Goal: Task Accomplishment & Management: Use online tool/utility

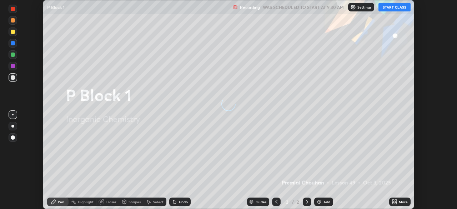
scroll to position [209, 457]
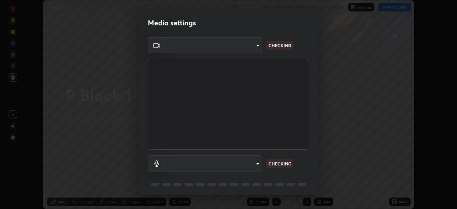
type input "64e060f8c276b283cdb43e99fb7e866230273f22cef991b0f098fa4ebfa3bbfc"
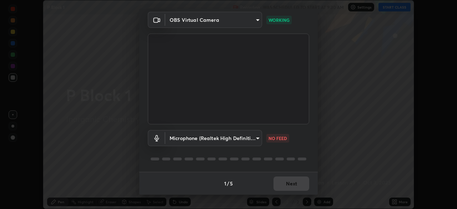
click at [200, 143] on body "Erase all P Block 1 Recording WAS SCHEDULED TO START AT 9:30 AM Settings START …" at bounding box center [228, 104] width 457 height 209
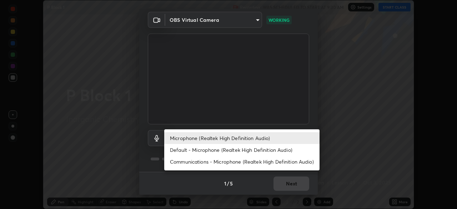
click at [196, 150] on li "Default - Microphone (Realtek High Definition Audio)" at bounding box center [241, 150] width 155 height 12
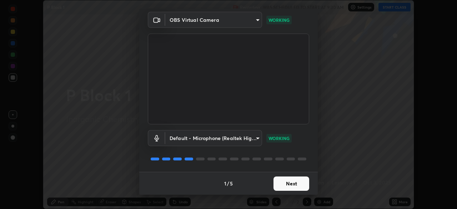
click at [223, 136] on body "Erase all P Block 1 Recording WAS SCHEDULED TO START AT 9:30 AM Settings START …" at bounding box center [228, 104] width 457 height 209
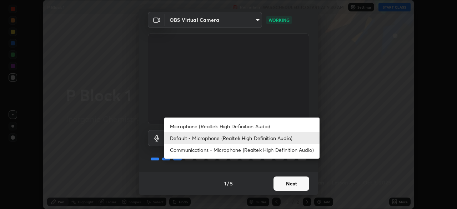
click at [195, 125] on li "Microphone (Realtek High Definition Audio)" at bounding box center [241, 126] width 155 height 12
type input "3780af2f5473070449ffb86dc919992340cafbf5aab5f91cf8d1658c997fad52"
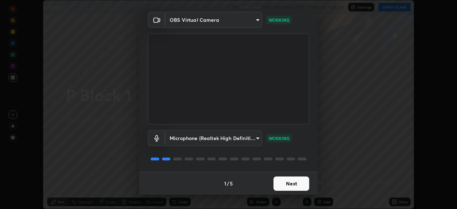
click at [286, 188] on button "Next" at bounding box center [292, 184] width 36 height 14
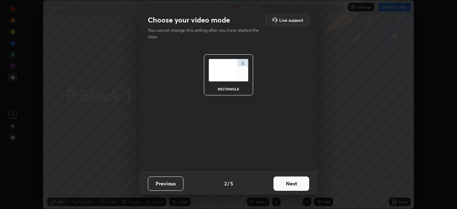
scroll to position [0, 0]
click at [288, 187] on button "Next" at bounding box center [292, 184] width 36 height 14
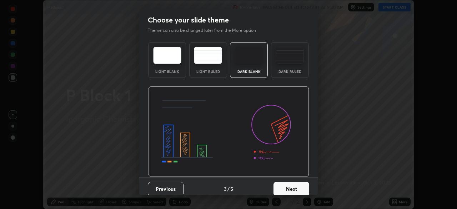
click at [295, 188] on button "Next" at bounding box center [292, 189] width 36 height 14
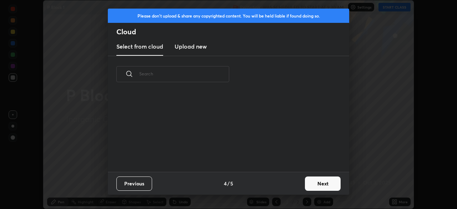
click at [306, 189] on button "Next" at bounding box center [323, 184] width 36 height 14
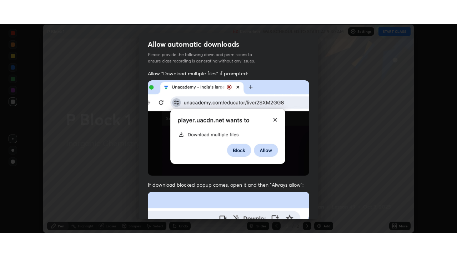
scroll to position [171, 0]
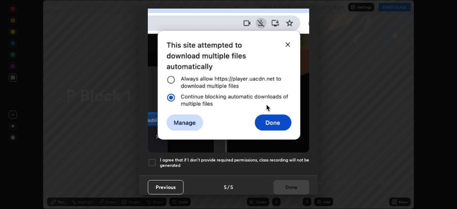
click at [153, 159] on div at bounding box center [152, 162] width 9 height 9
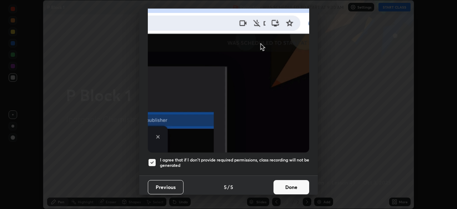
click at [294, 183] on button "Done" at bounding box center [292, 187] width 36 height 14
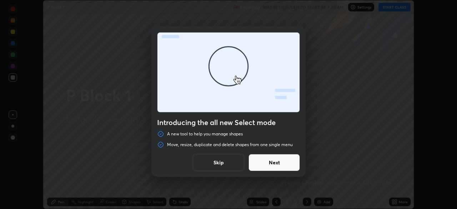
click at [267, 165] on button "Next" at bounding box center [274, 162] width 51 height 17
click at [269, 166] on button "Next" at bounding box center [274, 162] width 51 height 17
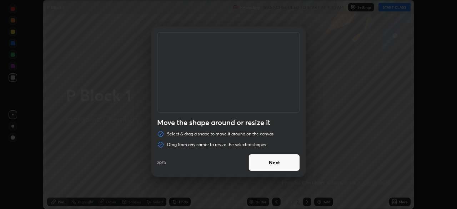
click at [269, 166] on button "Next" at bounding box center [274, 162] width 51 height 17
click at [268, 167] on button "Done" at bounding box center [274, 162] width 51 height 17
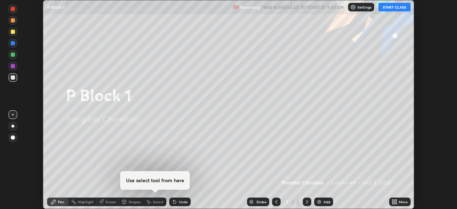
click at [268, 170] on div "Duplicate or delete a shape Duplicate or delete selected shapes quickly by usin…" at bounding box center [228, 104] width 457 height 209
click at [387, 6] on button "START CLASS" at bounding box center [395, 7] width 32 height 9
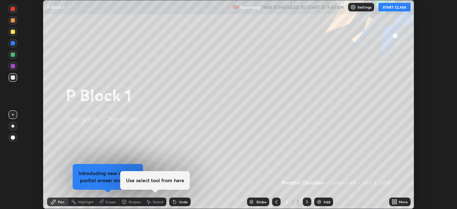
click at [392, 203] on icon at bounding box center [395, 202] width 6 height 6
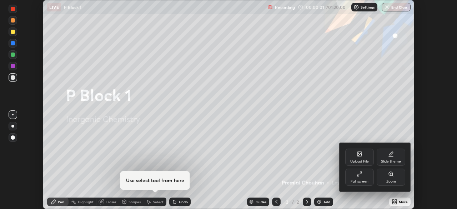
click at [387, 173] on div "Zoom" at bounding box center [391, 177] width 29 height 17
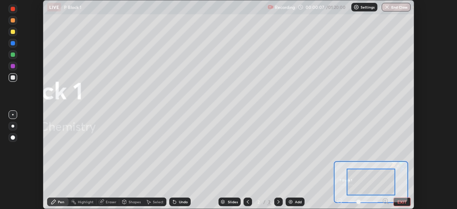
click at [277, 202] on icon at bounding box center [279, 202] width 6 height 6
click at [291, 201] on img at bounding box center [291, 202] width 6 height 6
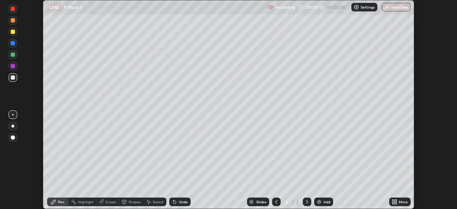
click at [396, 202] on icon at bounding box center [396, 201] width 2 height 2
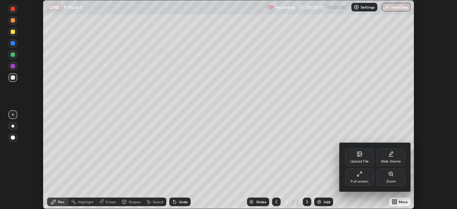
click at [360, 179] on div "Full screen" at bounding box center [360, 177] width 29 height 17
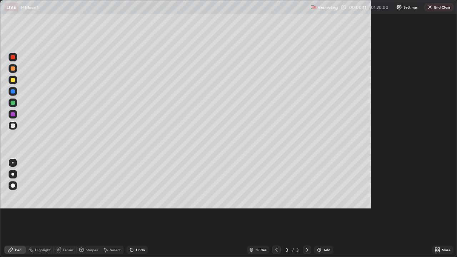
scroll to position [257, 457]
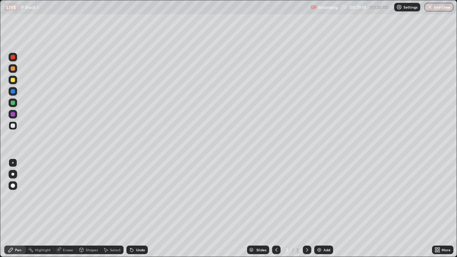
click at [317, 209] on img at bounding box center [320, 250] width 6 height 6
click at [276, 209] on icon at bounding box center [277, 250] width 6 height 6
click at [318, 209] on img at bounding box center [320, 250] width 6 height 6
click at [13, 80] on div at bounding box center [13, 80] width 4 height 4
click at [13, 77] on div at bounding box center [13, 80] width 9 height 9
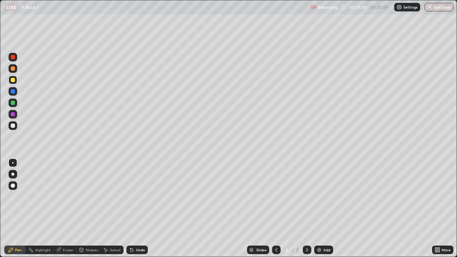
click at [12, 127] on div at bounding box center [13, 126] width 4 height 4
click at [12, 80] on div at bounding box center [13, 80] width 4 height 4
click at [14, 80] on div at bounding box center [13, 80] width 4 height 4
click at [11, 70] on div at bounding box center [13, 68] width 4 height 4
click at [11, 69] on div at bounding box center [13, 68] width 4 height 4
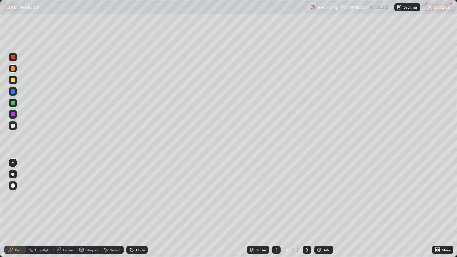
click at [307, 209] on icon at bounding box center [308, 250] width 6 height 6
click at [317, 209] on img at bounding box center [320, 250] width 6 height 6
click at [13, 103] on div at bounding box center [13, 103] width 4 height 4
click at [11, 103] on div at bounding box center [13, 103] width 4 height 4
click at [13, 128] on div at bounding box center [13, 126] width 4 height 4
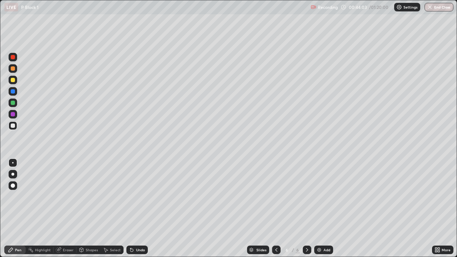
click at [13, 126] on div at bounding box center [13, 126] width 4 height 4
click at [13, 103] on div at bounding box center [13, 103] width 4 height 4
click at [11, 125] on div at bounding box center [13, 126] width 4 height 4
click at [13, 123] on div at bounding box center [13, 126] width 9 height 9
click at [11, 70] on div at bounding box center [13, 68] width 4 height 4
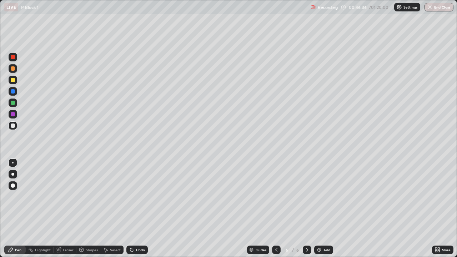
click at [12, 69] on div at bounding box center [13, 68] width 4 height 4
click at [66, 209] on div "Eraser" at bounding box center [68, 250] width 11 height 4
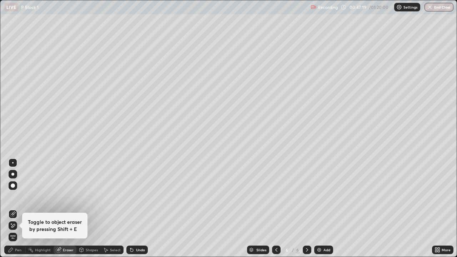
click at [20, 209] on div "Pen" at bounding box center [14, 250] width 21 height 9
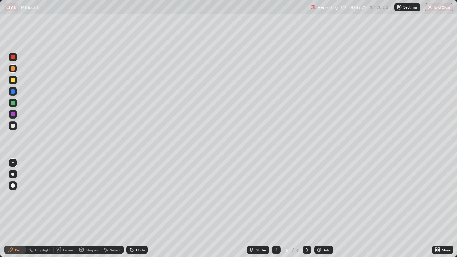
click at [12, 80] on div at bounding box center [13, 80] width 4 height 4
click at [13, 80] on div at bounding box center [13, 80] width 4 height 4
click at [13, 104] on div at bounding box center [13, 103] width 4 height 4
click at [14, 105] on div at bounding box center [13, 103] width 9 height 9
click at [9, 83] on div at bounding box center [13, 80] width 9 height 9
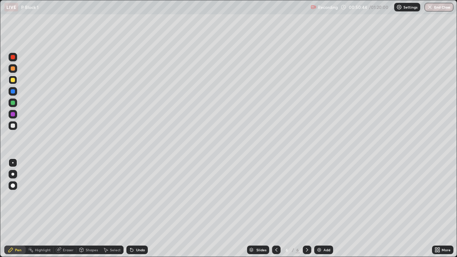
click at [12, 103] on div at bounding box center [13, 103] width 4 height 4
click at [12, 102] on div at bounding box center [13, 103] width 4 height 4
click at [13, 82] on div at bounding box center [13, 80] width 4 height 4
click at [12, 81] on div at bounding box center [13, 80] width 4 height 4
click at [64, 209] on div "Eraser" at bounding box center [68, 250] width 11 height 4
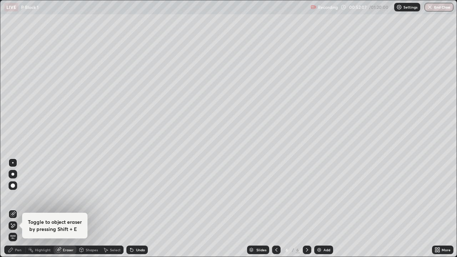
click at [16, 209] on div "Pen" at bounding box center [18, 250] width 6 height 4
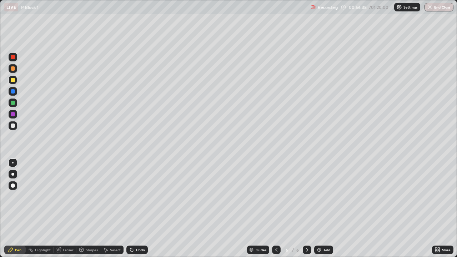
click at [12, 103] on div at bounding box center [13, 103] width 4 height 4
click at [317, 209] on img at bounding box center [320, 250] width 6 height 6
click at [12, 70] on div at bounding box center [13, 68] width 4 height 4
click at [276, 209] on icon at bounding box center [277, 250] width 6 height 6
click at [307, 209] on icon at bounding box center [308, 250] width 6 height 6
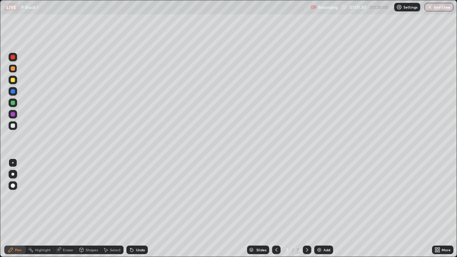
click at [10, 126] on div at bounding box center [13, 126] width 9 height 9
click at [13, 126] on div at bounding box center [13, 126] width 4 height 4
click at [306, 209] on icon at bounding box center [307, 250] width 2 height 4
click at [276, 209] on icon at bounding box center [277, 250] width 6 height 6
click at [306, 209] on icon at bounding box center [308, 250] width 6 height 6
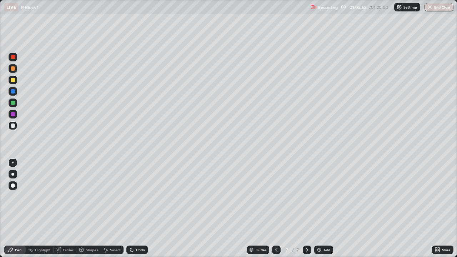
click at [306, 209] on icon at bounding box center [307, 250] width 2 height 4
click at [318, 209] on img at bounding box center [320, 250] width 6 height 6
click at [12, 80] on div at bounding box center [13, 80] width 4 height 4
click at [15, 80] on div at bounding box center [13, 80] width 4 height 4
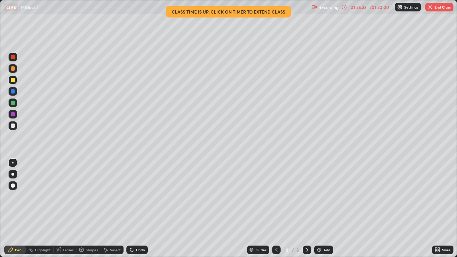
click at [437, 6] on button "End Class" at bounding box center [440, 7] width 28 height 9
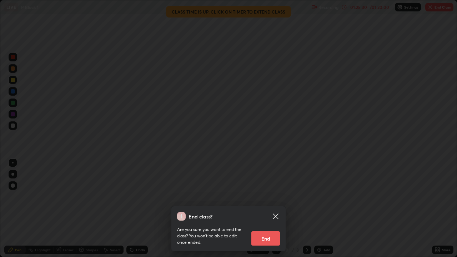
click at [268, 209] on button "End" at bounding box center [266, 239] width 29 height 14
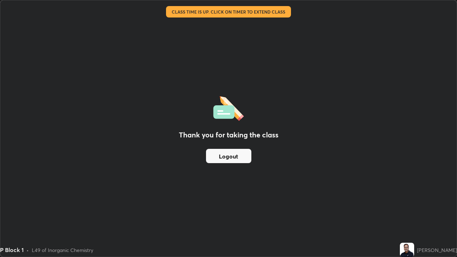
click at [231, 161] on button "Logout" at bounding box center [228, 156] width 45 height 14
click at [231, 158] on button "Logout" at bounding box center [228, 156] width 45 height 14
